Goal: Task Accomplishment & Management: Complete application form

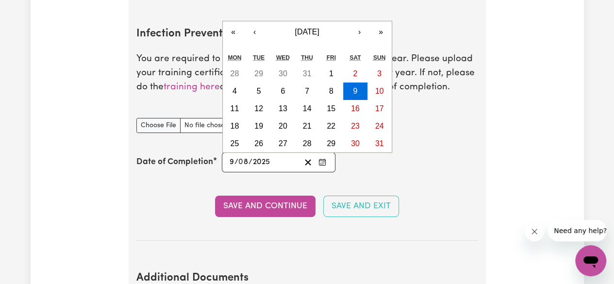
click at [246, 158] on input "8" at bounding box center [244, 162] width 10 height 13
click at [358, 28] on button "›" at bounding box center [359, 31] width 21 height 21
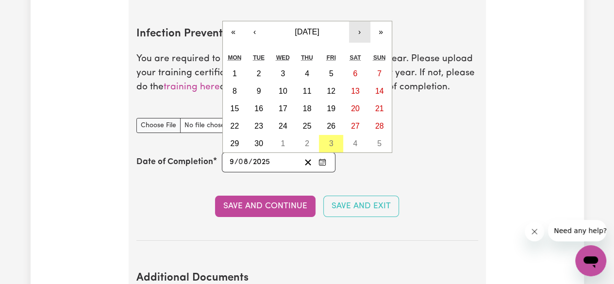
click at [358, 28] on button "›" at bounding box center [359, 31] width 21 height 21
click at [329, 72] on abbr "3" at bounding box center [331, 73] width 4 height 8
type input "[DATE]"
type input "3"
type input "10"
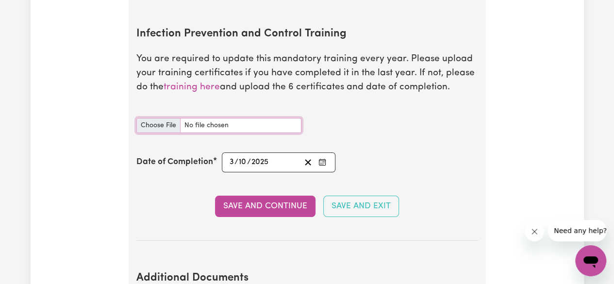
click at [170, 120] on input "Infection Prevention and Control Training document" at bounding box center [218, 125] width 165 height 15
type input "C:\fakepath\nPPlu5aC.pdf"
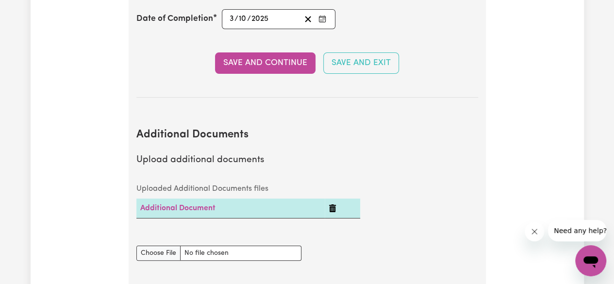
scroll to position [1832, 0]
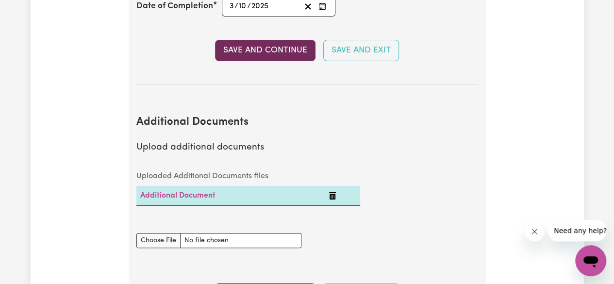
click at [286, 52] on button "Save and Continue" at bounding box center [265, 50] width 101 height 21
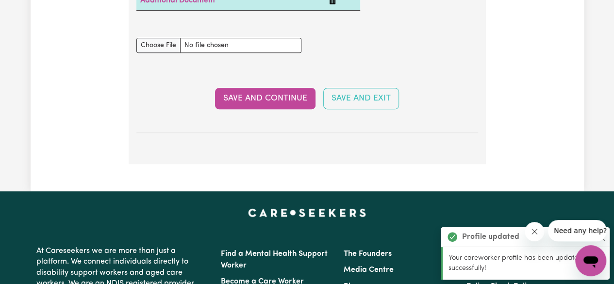
scroll to position [2033, 0]
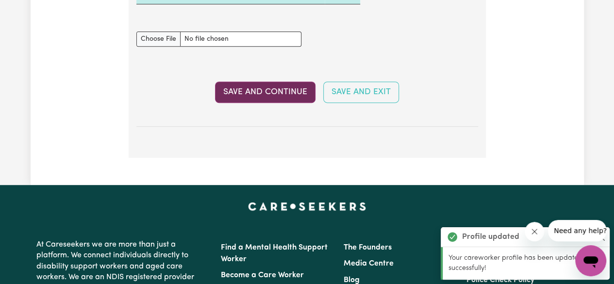
click at [271, 84] on button "Save and Continue" at bounding box center [265, 92] width 101 height 21
select select "2025"
select select "2024"
select select "2025"
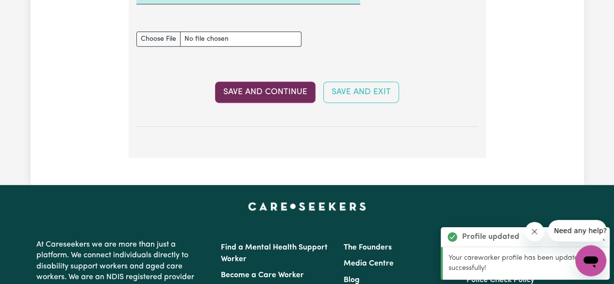
select select "2025"
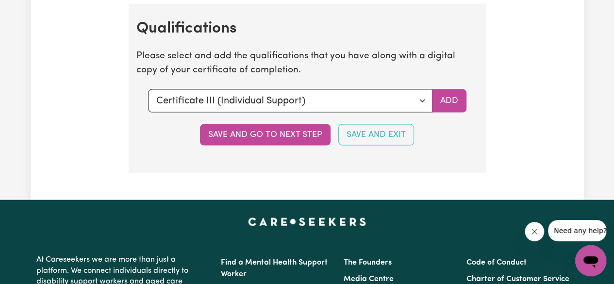
scroll to position [2849, 0]
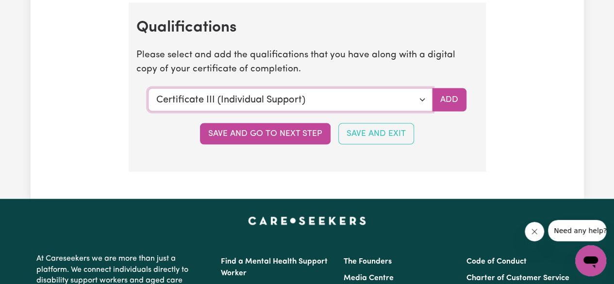
click at [422, 99] on select "Select a qualification to add... Certificate III (Individual Support) Certifica…" at bounding box center [290, 99] width 285 height 23
select select "Diploma of Nursing"
click at [148, 88] on select "Select a qualification to add... Certificate III (Individual Support) Certifica…" at bounding box center [290, 99] width 285 height 23
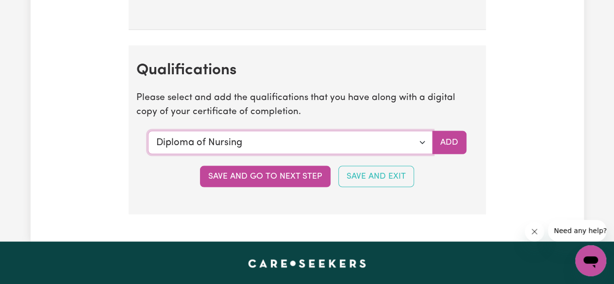
scroll to position [2808, 0]
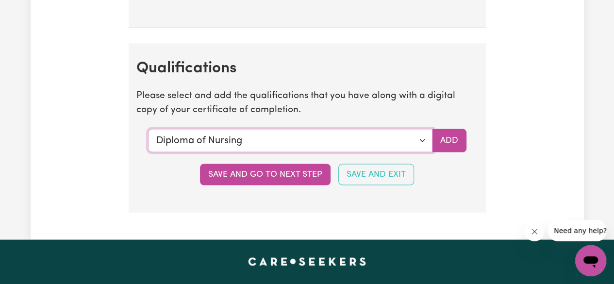
click at [421, 137] on select "Select a qualification to add... Certificate III (Individual Support) Certifica…" at bounding box center [290, 140] width 285 height 23
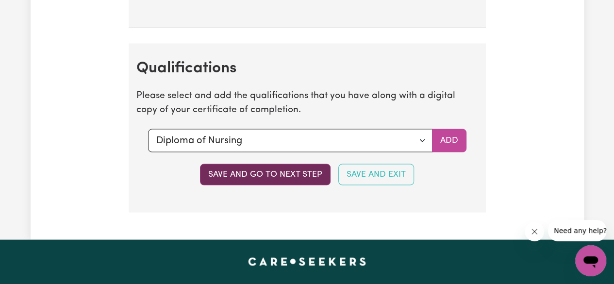
click at [282, 168] on button "Save and go to next step" at bounding box center [265, 174] width 131 height 21
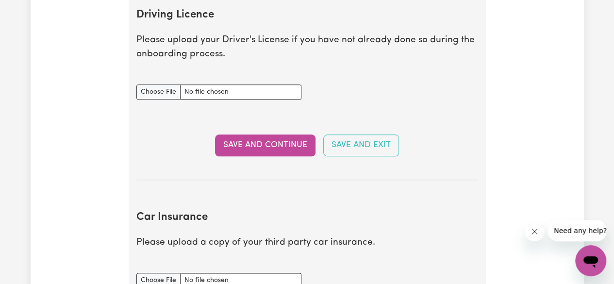
scroll to position [449, 0]
click at [162, 92] on input "Driving Licence document" at bounding box center [218, 92] width 165 height 15
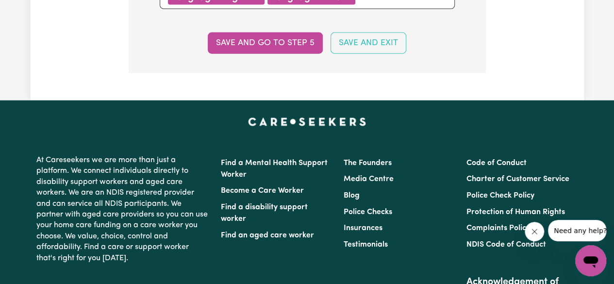
scroll to position [1125, 0]
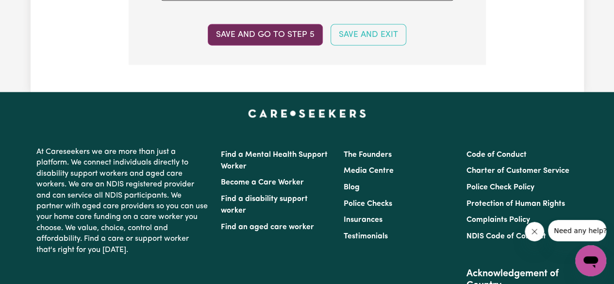
click at [283, 33] on button "Save and go to step 5" at bounding box center [265, 34] width 115 height 21
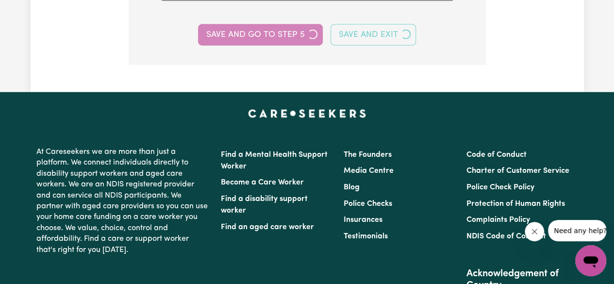
select select "I am providing services by being employed by an organisation"
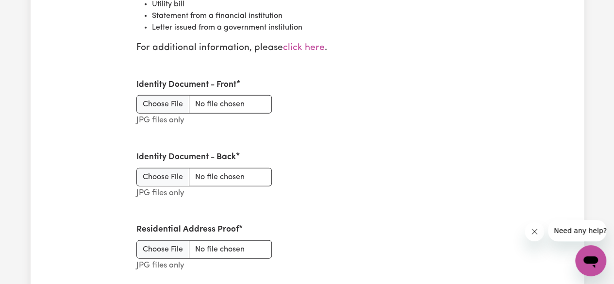
scroll to position [1277, 0]
click at [173, 104] on input "Identity Document - Front" at bounding box center [203, 105] width 135 height 18
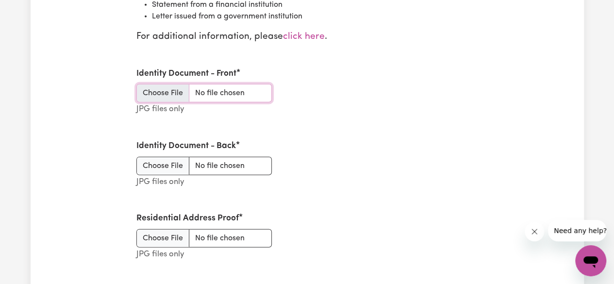
click at [172, 84] on input "Identity Document - Front" at bounding box center [203, 93] width 135 height 18
type input "C:\fakepath\WhatsApp Image [DATE] 4.58.30 PM.jpeg"
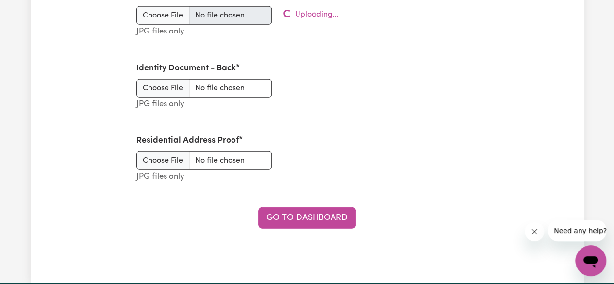
scroll to position [1367, 0]
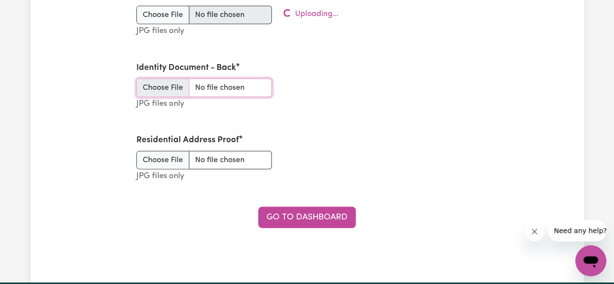
click at [170, 82] on input "Identity Document - Back" at bounding box center [203, 88] width 135 height 18
type input "C:\fakepath\WhatsApp Image [DATE] 4.58.30 PM (1).jpeg"
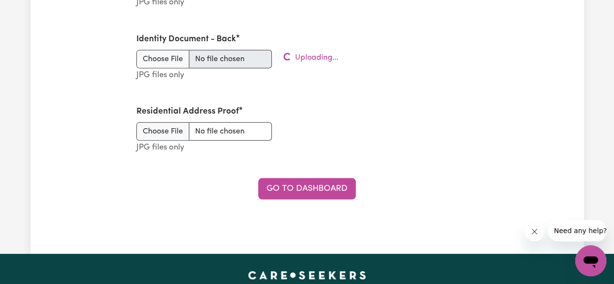
scroll to position [1399, 0]
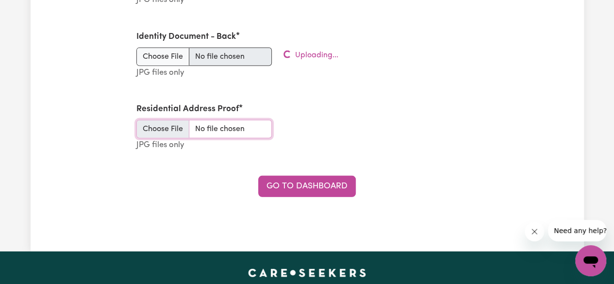
click at [169, 123] on input "Residential Address Proof" at bounding box center [203, 129] width 135 height 18
type input "C:\fakepath\WhatsApp Image [DATE] 4.16.30 PM.jpeg"
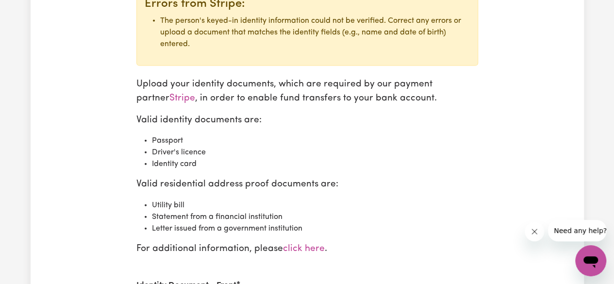
scroll to position [1079, 0]
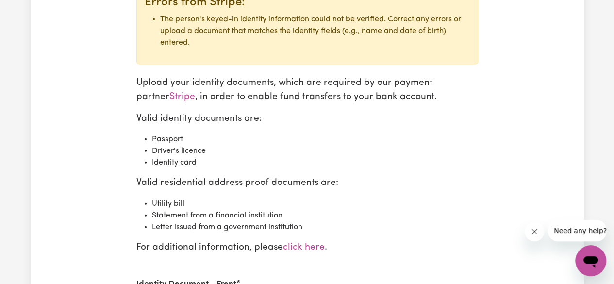
click at [416, 161] on li "Identity card" at bounding box center [315, 163] width 326 height 12
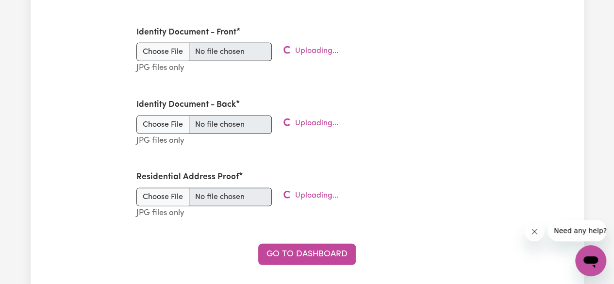
scroll to position [1331, 0]
click at [322, 120] on span "Uploading..." at bounding box center [316, 123] width 43 height 12
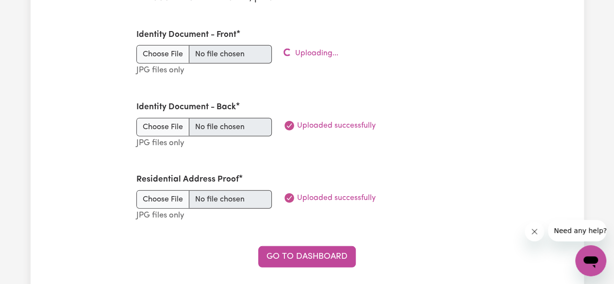
scroll to position [1327, 0]
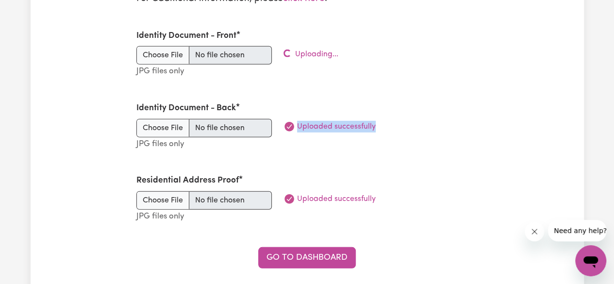
drag, startPoint x: 297, startPoint y: 122, endPoint x: 417, endPoint y: 120, distance: 119.5
click at [417, 121] on div "Uploaded successfully" at bounding box center [351, 127] width 147 height 12
click at [426, 73] on div "Identity Document - Front JPG files only Uploading..." at bounding box center [308, 54] width 354 height 72
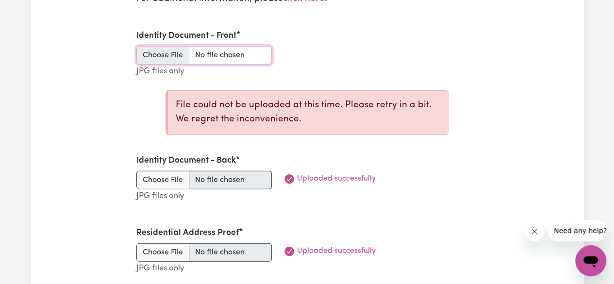
click at [219, 51] on input "Identity Document - Front" at bounding box center [203, 55] width 135 height 18
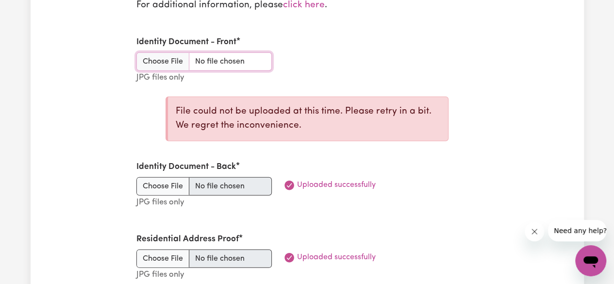
scroll to position [1321, 0]
click at [236, 59] on input "Identity Document - Front" at bounding box center [203, 61] width 135 height 18
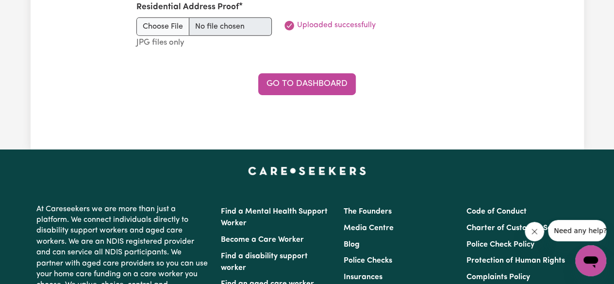
scroll to position [1563, 0]
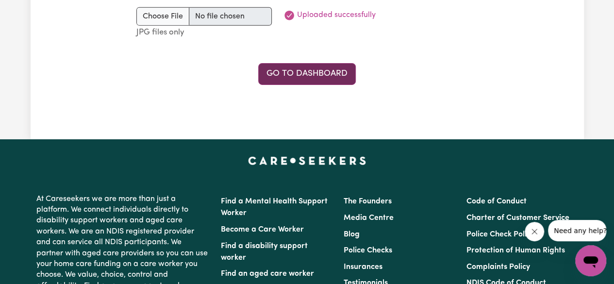
click at [311, 68] on link "Go to Dashboard" at bounding box center [307, 73] width 98 height 21
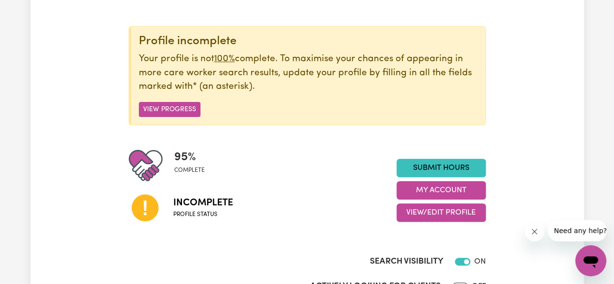
scroll to position [101, 0]
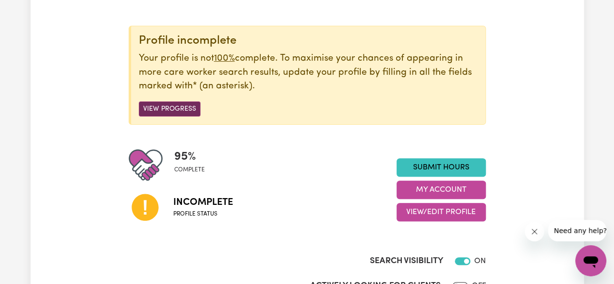
click at [182, 110] on button "View Progress" at bounding box center [170, 108] width 62 height 15
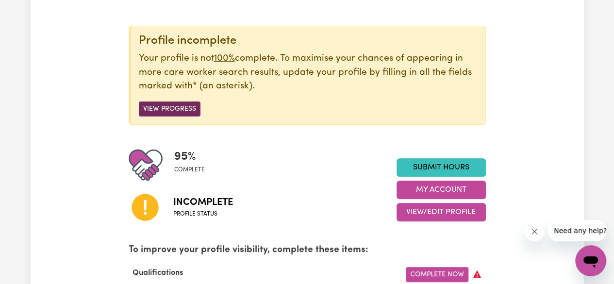
click at [169, 104] on button "View Progress" at bounding box center [170, 108] width 62 height 15
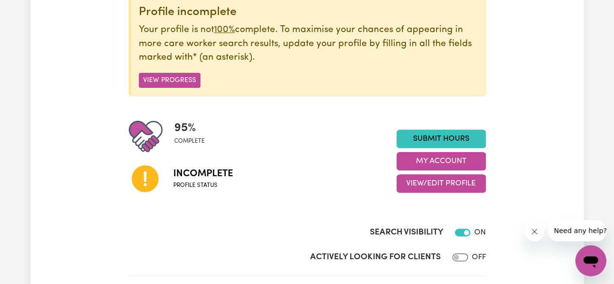
scroll to position [126, 0]
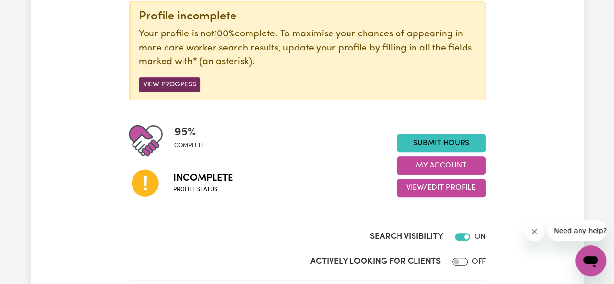
click at [186, 80] on button "View Progress" at bounding box center [170, 84] width 62 height 15
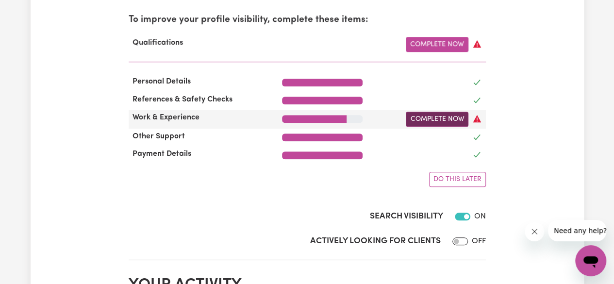
scroll to position [333, 0]
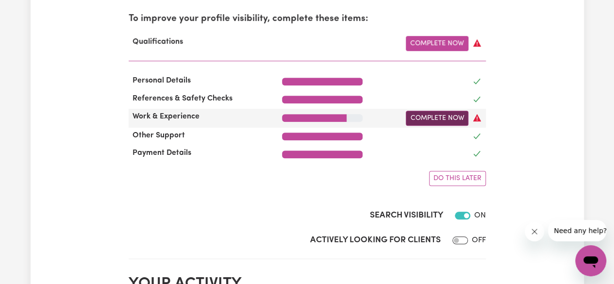
click at [454, 119] on link "Complete Now" at bounding box center [437, 118] width 63 height 15
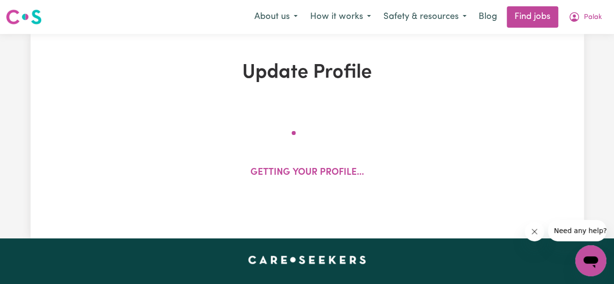
select select "2025"
select select "2024"
select select "2025"
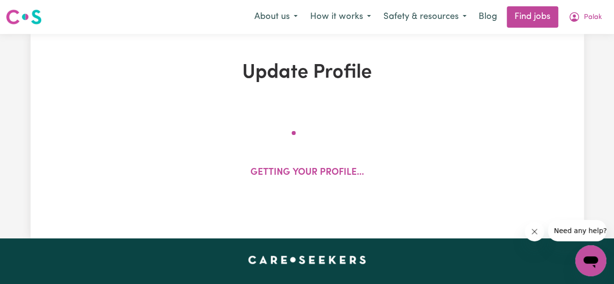
select select "Certificate III (Individual Support)"
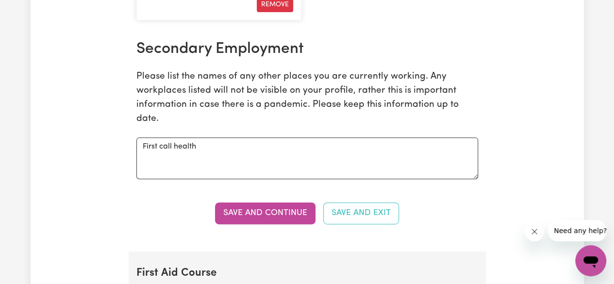
scroll to position [1972, 0]
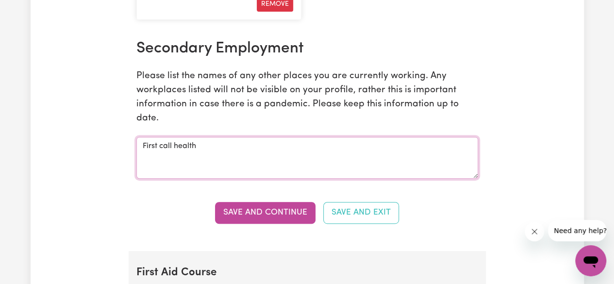
drag, startPoint x: 209, startPoint y: 149, endPoint x: 127, endPoint y: 142, distance: 81.9
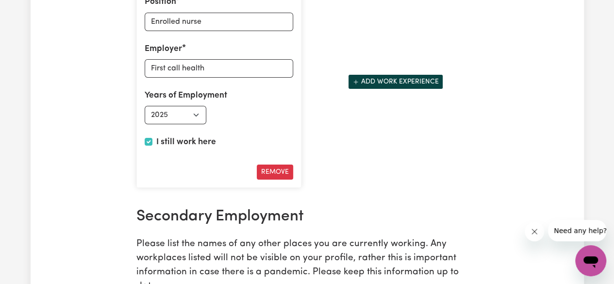
scroll to position [1803, 0]
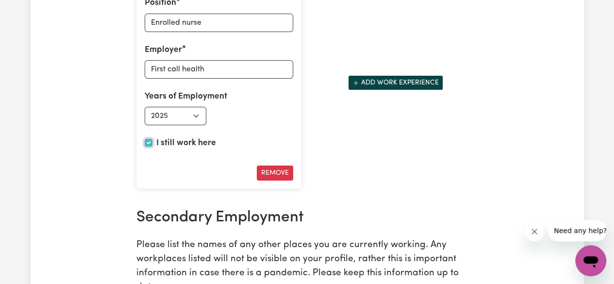
click at [152, 145] on input "I still work here" at bounding box center [149, 143] width 8 height 8
checkbox input "false"
select select "2025"
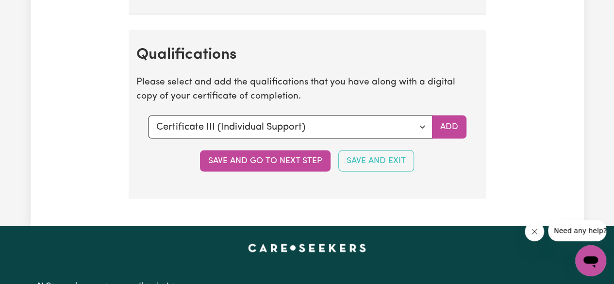
scroll to position [2822, 0]
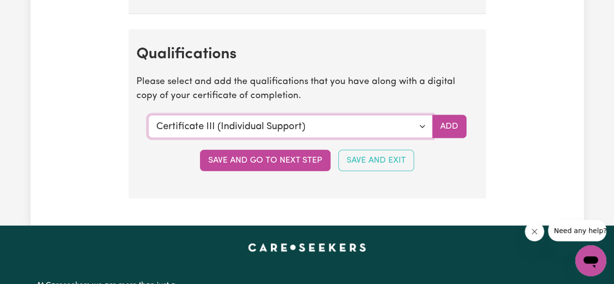
click at [423, 122] on select "Select a qualification to add... Certificate III (Individual Support) Certifica…" at bounding box center [290, 126] width 285 height 23
select select "Diploma of Nursing"
click at [148, 115] on select "Select a qualification to add... Certificate III (Individual Support) Certifica…" at bounding box center [290, 126] width 285 height 23
click at [444, 126] on button "Add" at bounding box center [449, 126] width 34 height 23
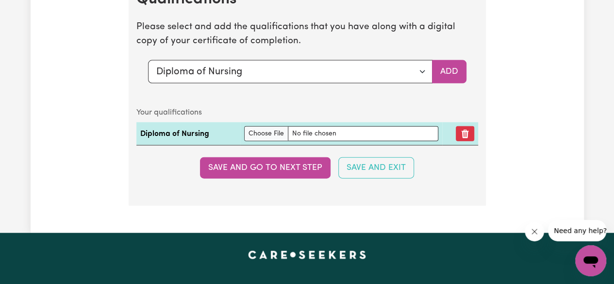
scroll to position [2879, 0]
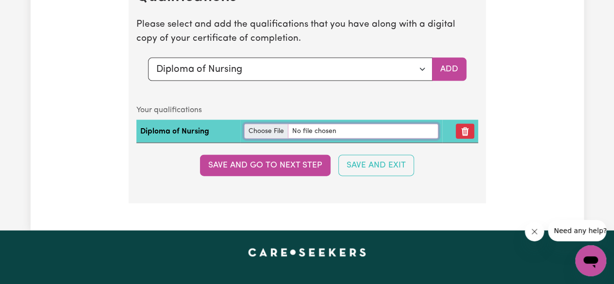
click at [271, 129] on input "file" at bounding box center [341, 131] width 194 height 15
type input "C:\fakepath\Completion letter.pdf"
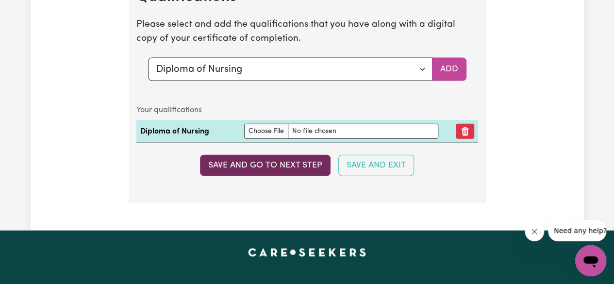
click at [273, 166] on button "Save and go to next step" at bounding box center [265, 165] width 131 height 21
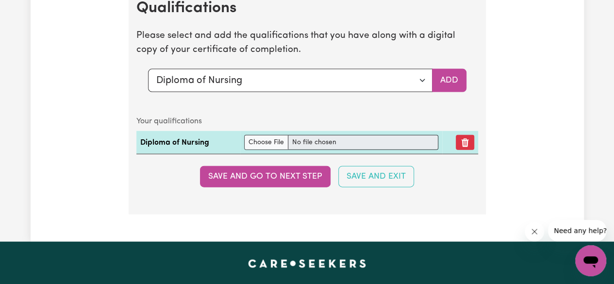
scroll to position [2870, 0]
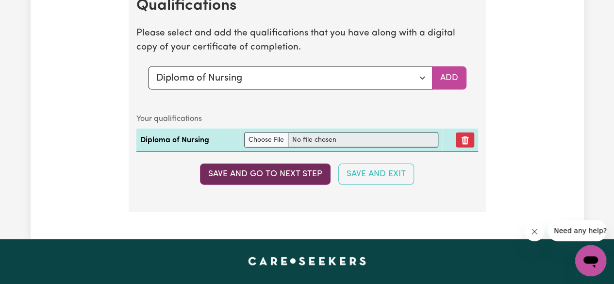
click at [281, 169] on button "Save and go to next step" at bounding box center [265, 174] width 131 height 21
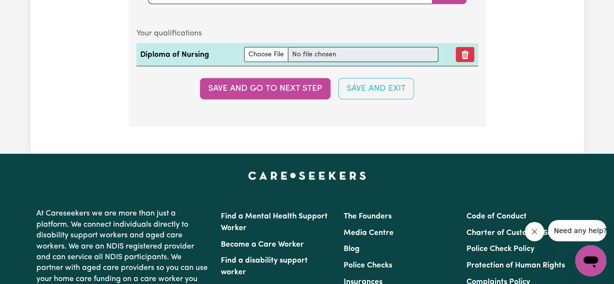
scroll to position [2961, 0]
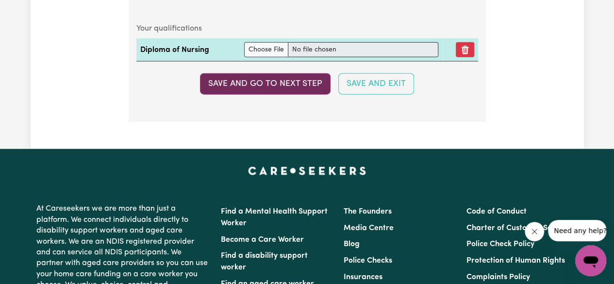
click at [288, 78] on button "Save and go to next step" at bounding box center [265, 83] width 131 height 21
click at [277, 86] on button "Save and go to next step" at bounding box center [265, 83] width 131 height 21
click at [271, 88] on button "Save and go to next step" at bounding box center [265, 83] width 131 height 21
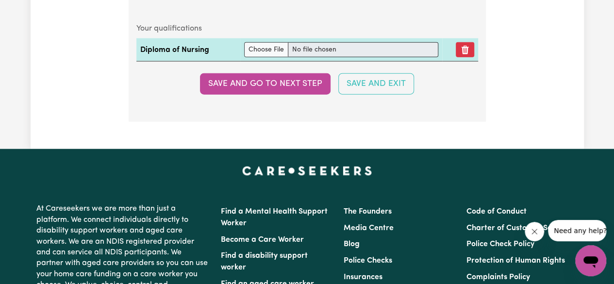
click at [264, 167] on link "Careseekers home page" at bounding box center [307, 171] width 118 height 8
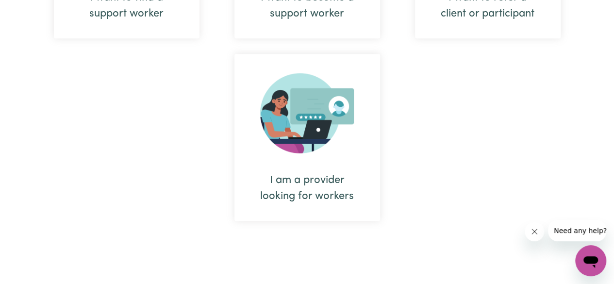
click at [392, 128] on div "I want to find a support worker I want to become a support worker I want to ref…" at bounding box center [307, 46] width 542 height 365
click at [385, 137] on div "I want to find a support worker I want to become a support worker I want to ref…" at bounding box center [307, 45] width 542 height 365
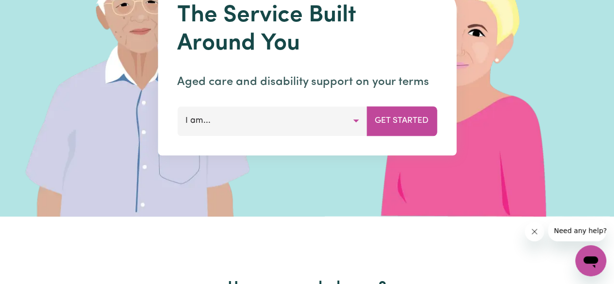
scroll to position [108, 0]
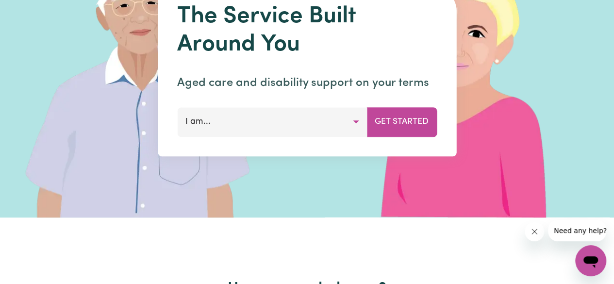
click at [352, 123] on button "I am..." at bounding box center [272, 121] width 190 height 29
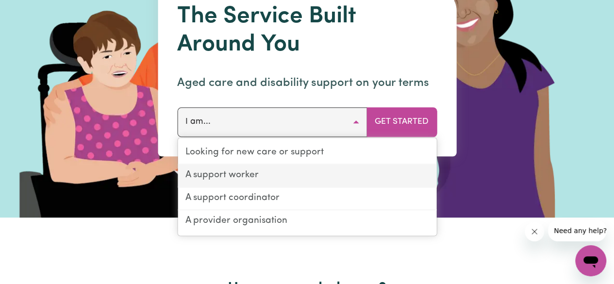
click at [307, 179] on link "A support worker" at bounding box center [307, 176] width 259 height 23
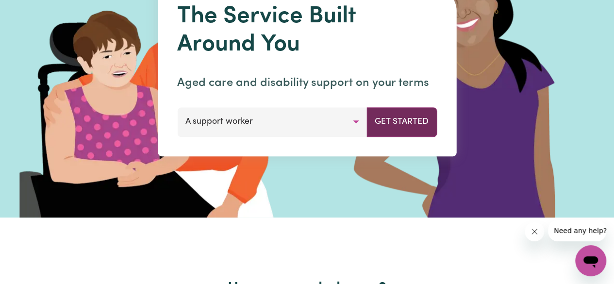
click at [410, 117] on button "Get Started" at bounding box center [402, 121] width 70 height 29
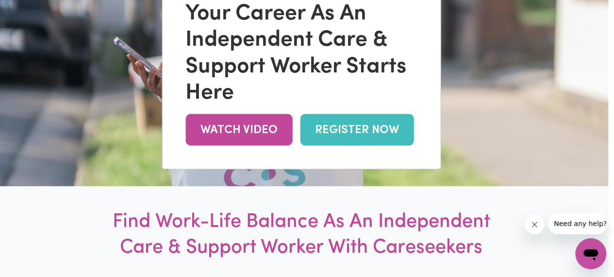
scroll to position [0, 6]
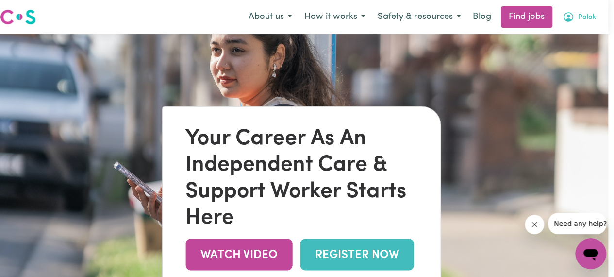
click at [569, 17] on icon "My Account" at bounding box center [568, 16] width 3 height 3
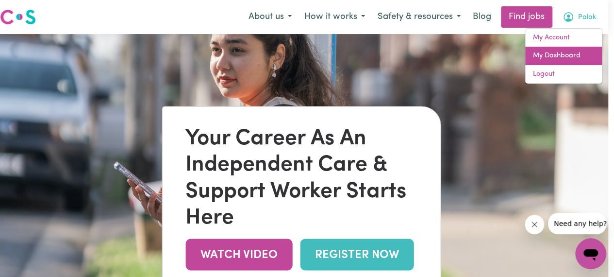
click at [561, 54] on link "My Dashboard" at bounding box center [563, 56] width 77 height 18
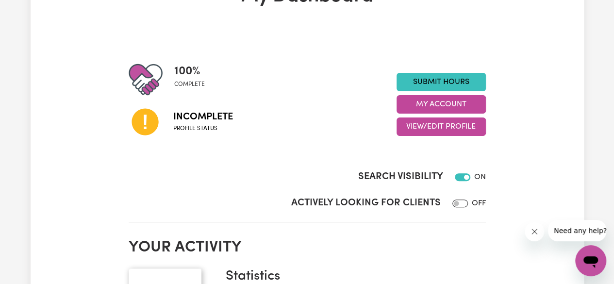
scroll to position [76, 0]
click at [142, 124] on icon at bounding box center [145, 122] width 27 height 27
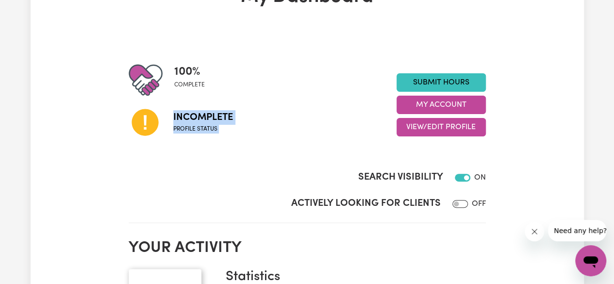
drag, startPoint x: 142, startPoint y: 124, endPoint x: 300, endPoint y: 134, distance: 158.1
click at [300, 134] on div "Incomplete Profile status" at bounding box center [263, 122] width 268 height 50
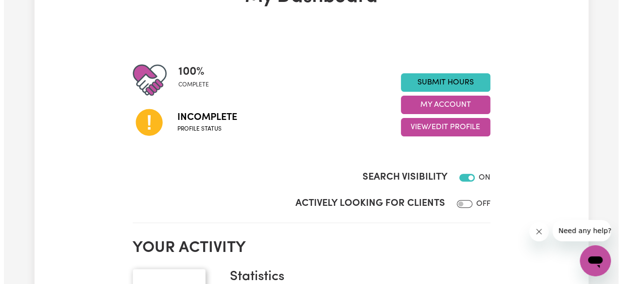
scroll to position [0, 0]
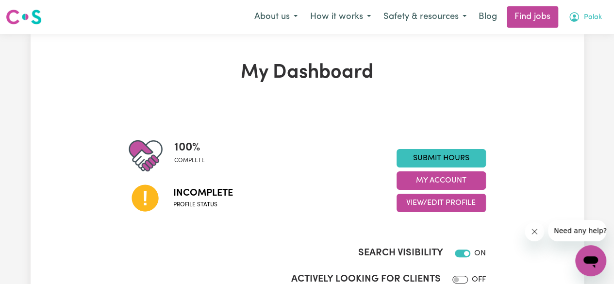
click at [576, 14] on icon "My Account" at bounding box center [575, 17] width 10 height 10
click at [538, 14] on link "Find jobs" at bounding box center [532, 16] width 51 height 21
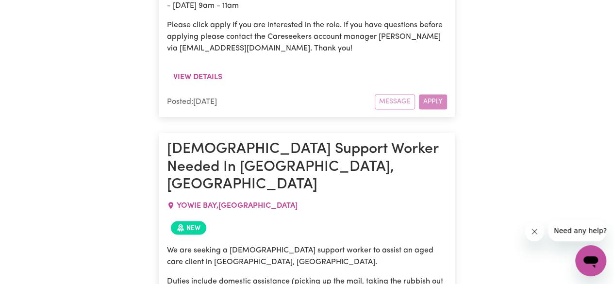
scroll to position [791, 0]
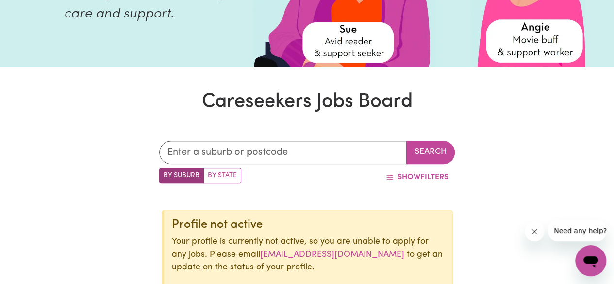
scroll to position [0, 0]
